Goal: Information Seeking & Learning: Learn about a topic

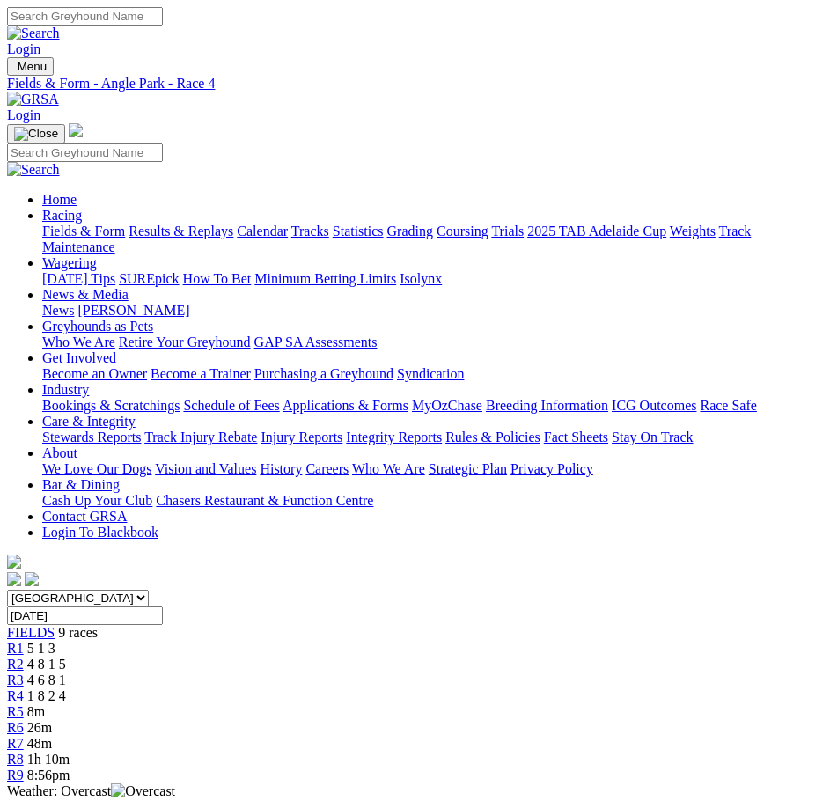
click at [557, 752] on div "R8 1h 10m" at bounding box center [415, 760] width 816 height 16
click at [24, 736] on link "R7" at bounding box center [15, 743] width 17 height 15
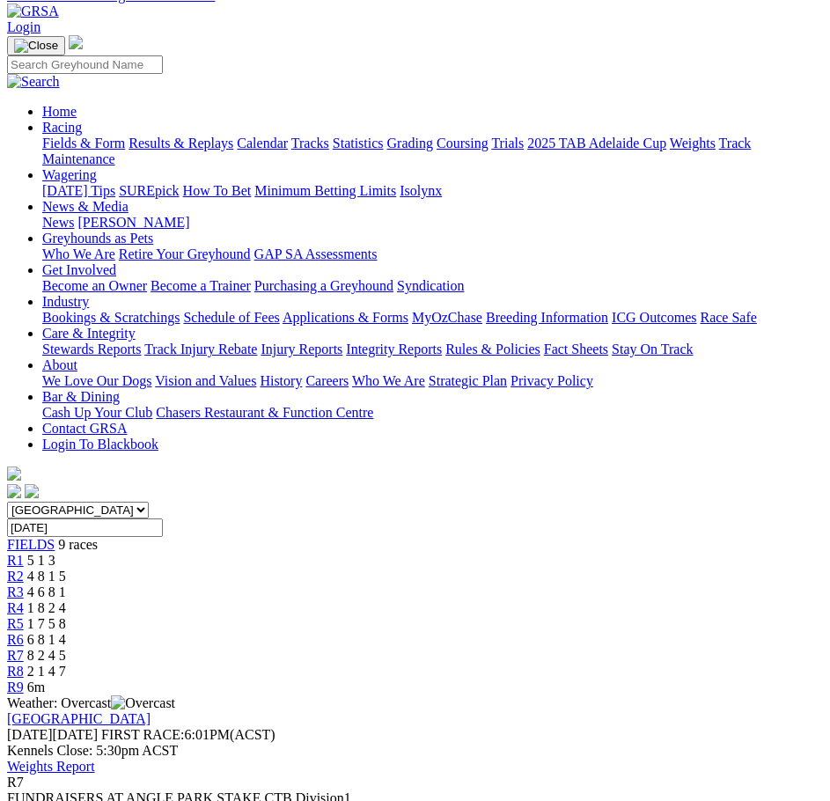
click at [24, 632] on span "R6" at bounding box center [15, 639] width 17 height 15
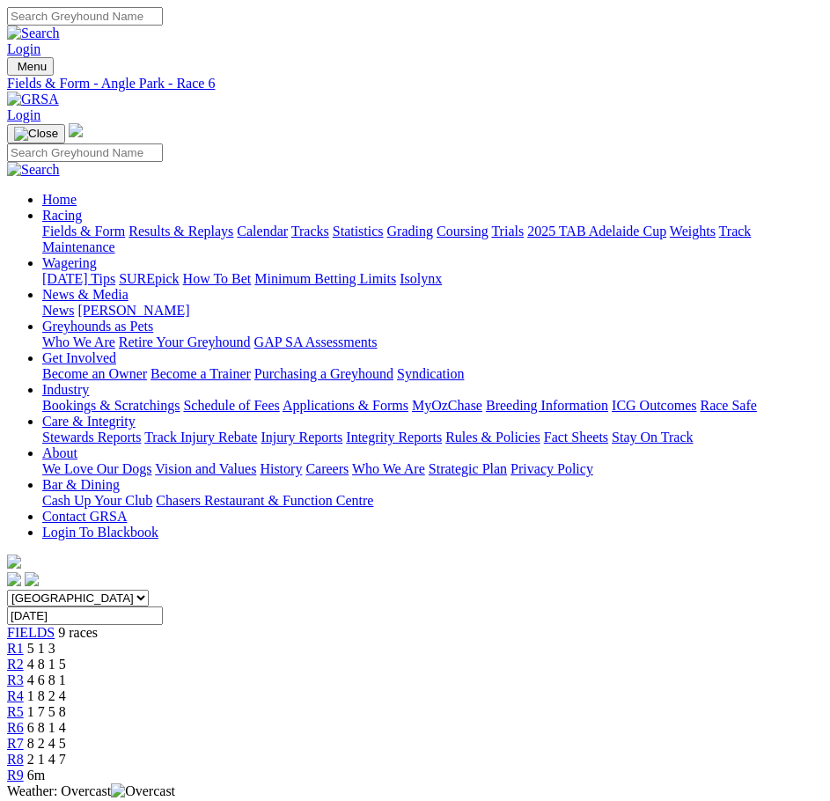
click at [24, 704] on link "R5" at bounding box center [15, 711] width 17 height 15
click at [584, 767] on div "R9 6m" at bounding box center [415, 775] width 816 height 16
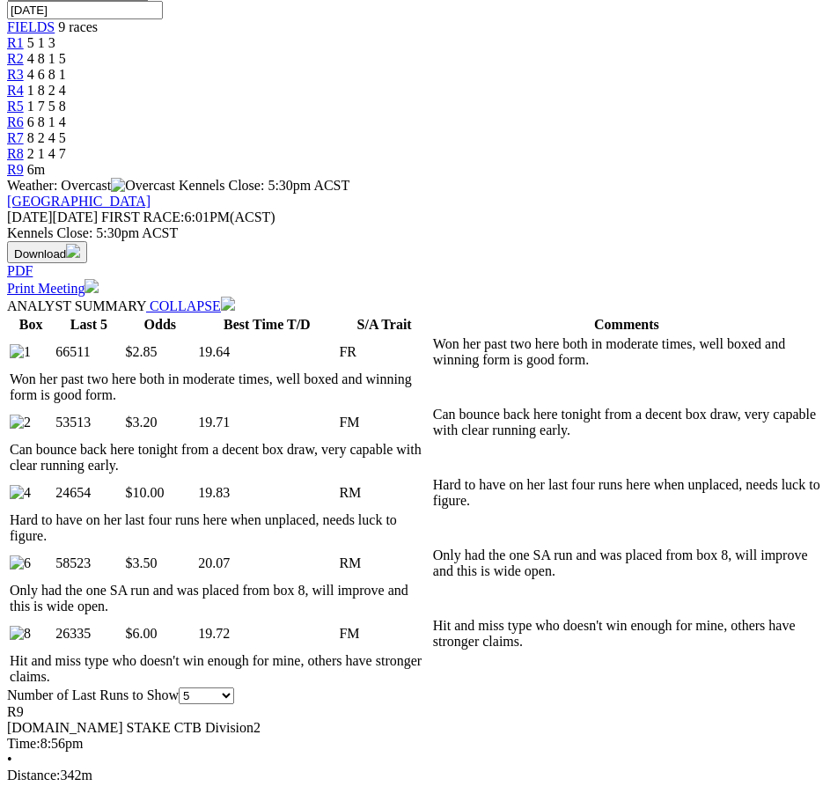
scroll to position [528, 0]
